Goal: Entertainment & Leisure: Consume media (video, audio)

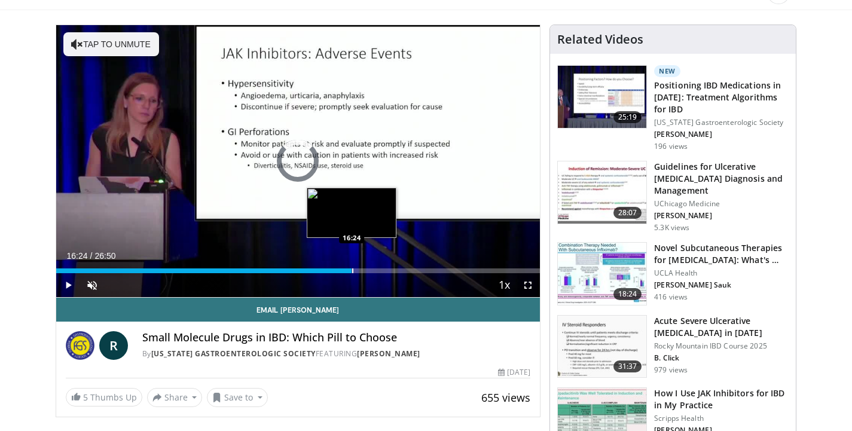
click at [352, 269] on div "Progress Bar" at bounding box center [352, 270] width 1 height 5
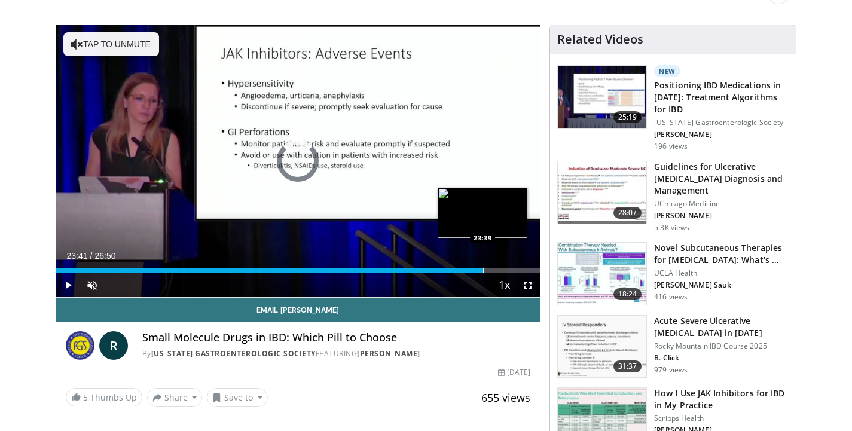
click at [483, 269] on div "Progress Bar" at bounding box center [483, 270] width 1 height 5
click at [509, 269] on div "Progress Bar" at bounding box center [509, 270] width 1 height 5
click at [520, 269] on div "Progress Bar" at bounding box center [520, 270] width 1 height 5
click at [529, 269] on div "Progress Bar" at bounding box center [529, 270] width 1 height 5
click at [534, 270] on div "Progress Bar" at bounding box center [534, 270] width 1 height 5
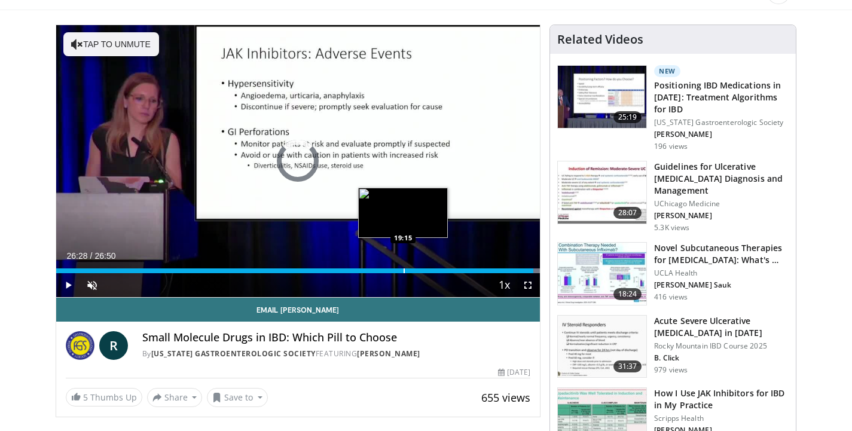
click at [401, 268] on div "26:28" at bounding box center [295, 270] width 478 height 5
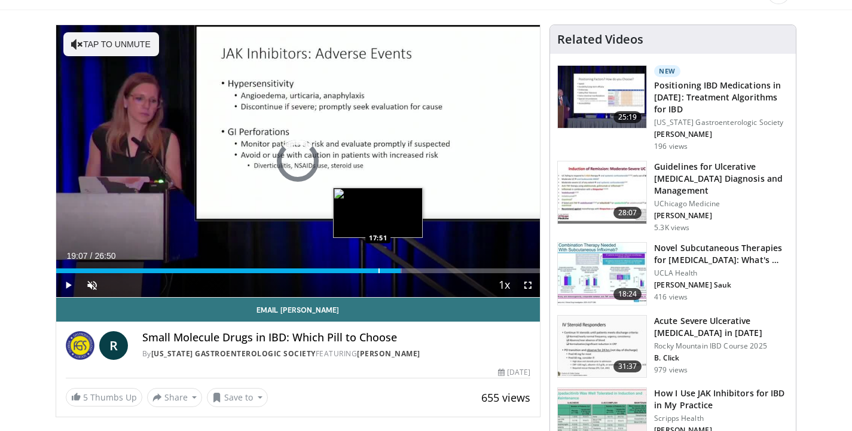
click at [377, 266] on div "Loaded : 71.44% 19:07 17:51" at bounding box center [298, 267] width 484 height 11
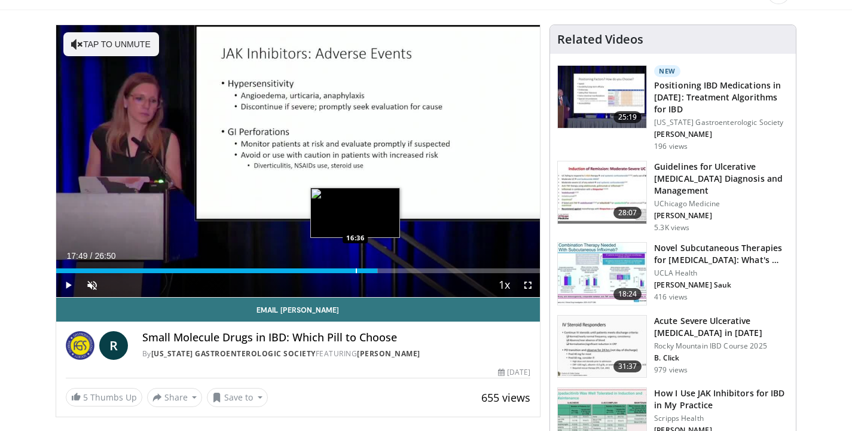
click at [353, 270] on div "17:49" at bounding box center [217, 270] width 322 height 5
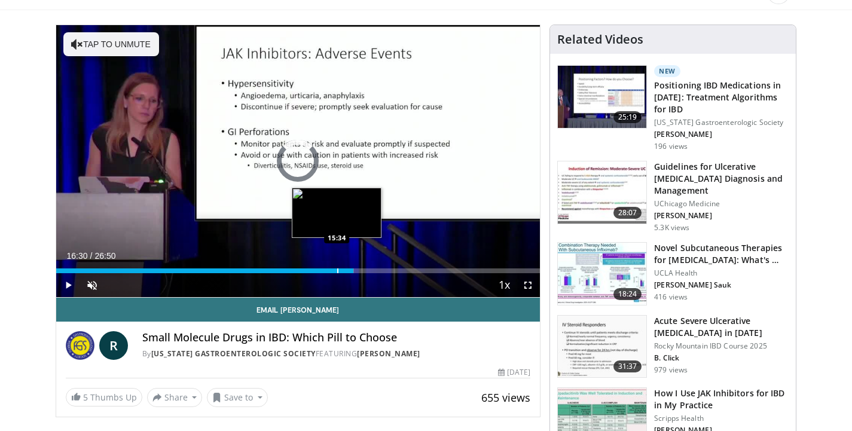
click at [337, 271] on div "Progress Bar" at bounding box center [337, 270] width 1 height 5
click at [323, 271] on div "Progress Bar" at bounding box center [323, 270] width 1 height 5
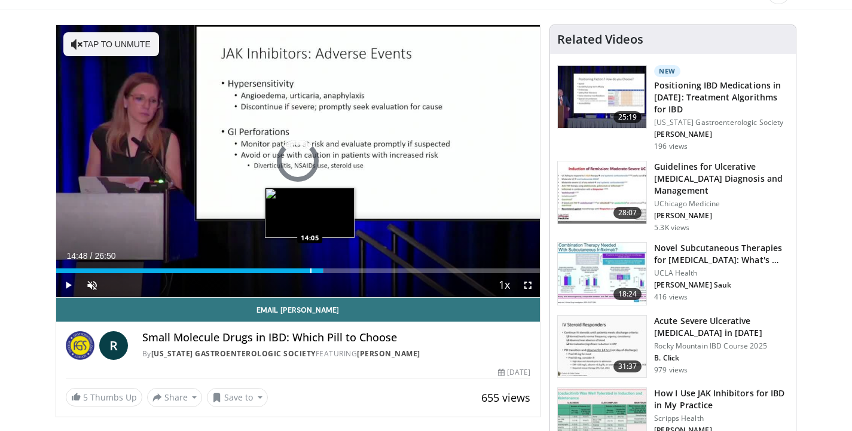
click at [308, 270] on div "14:48" at bounding box center [189, 270] width 267 height 5
click at [295, 270] on div "14:01" at bounding box center [182, 270] width 253 height 5
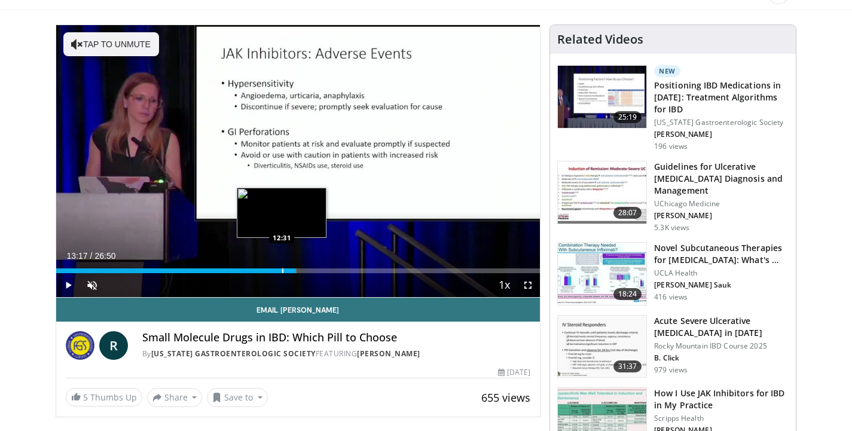
click at [279, 272] on div "13:17" at bounding box center [176, 270] width 240 height 5
click at [267, 272] on div "12:23" at bounding box center [168, 270] width 224 height 5
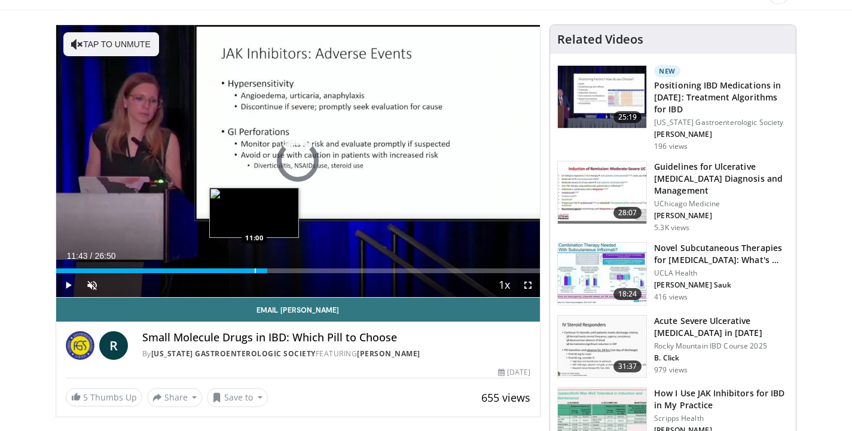
click at [255, 272] on div "Progress Bar" at bounding box center [255, 270] width 1 height 5
click at [246, 272] on div "11:00" at bounding box center [155, 270] width 198 height 5
click at [239, 273] on div "10:34" at bounding box center [151, 270] width 191 height 5
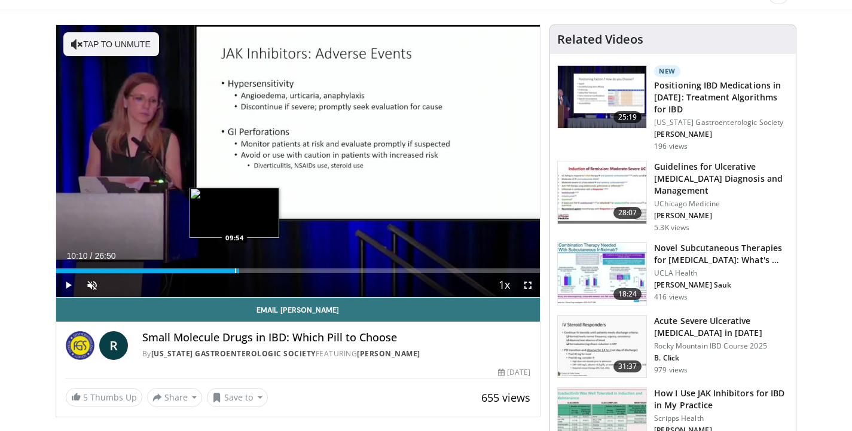
click at [235, 271] on div "Progress Bar" at bounding box center [235, 270] width 1 height 5
click at [244, 271] on div "Progress Bar" at bounding box center [244, 270] width 1 height 5
click at [250, 271] on div "Progress Bar" at bounding box center [250, 270] width 1 height 5
